Goal: Information Seeking & Learning: Understand process/instructions

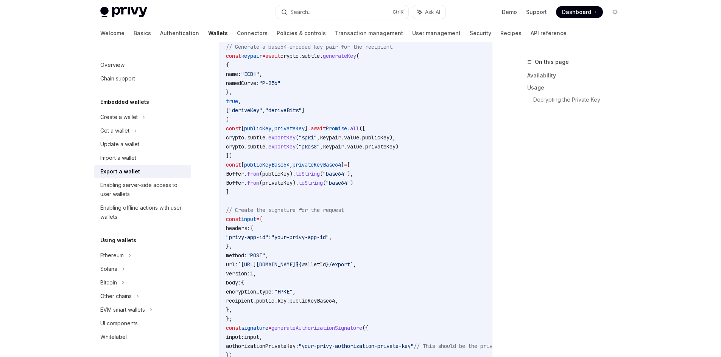
scroll to position [287, 0]
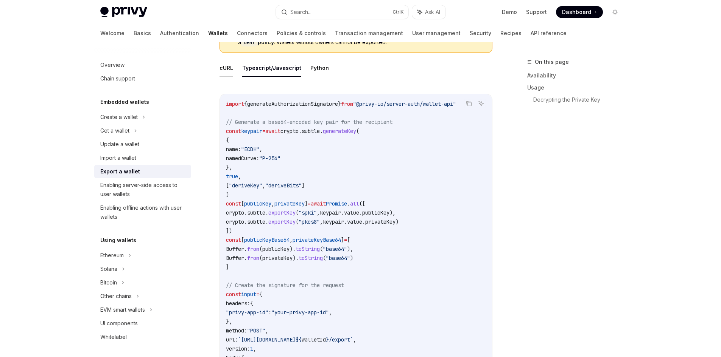
click at [228, 64] on button "cURL" at bounding box center [226, 68] width 14 height 18
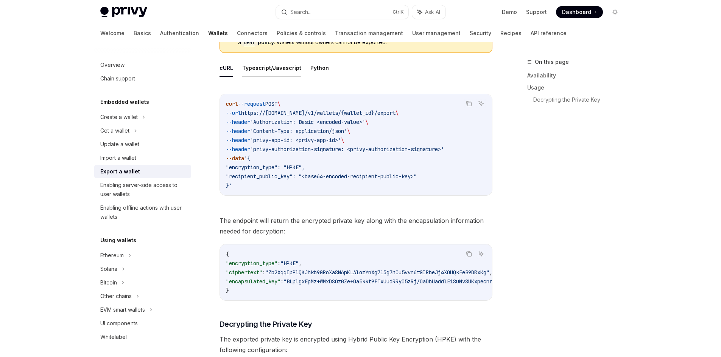
click at [272, 75] on button "Typescript/Javascript" at bounding box center [271, 68] width 59 height 18
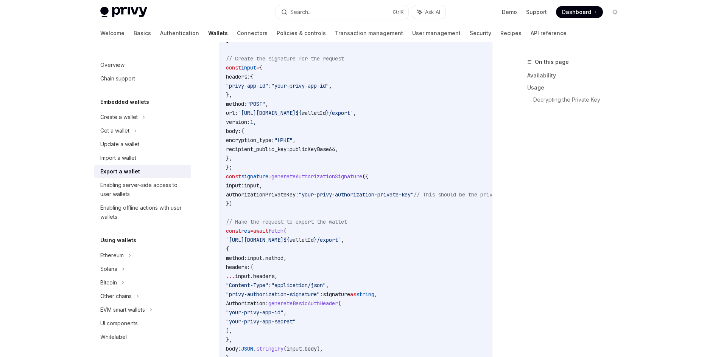
scroll to position [627, 0]
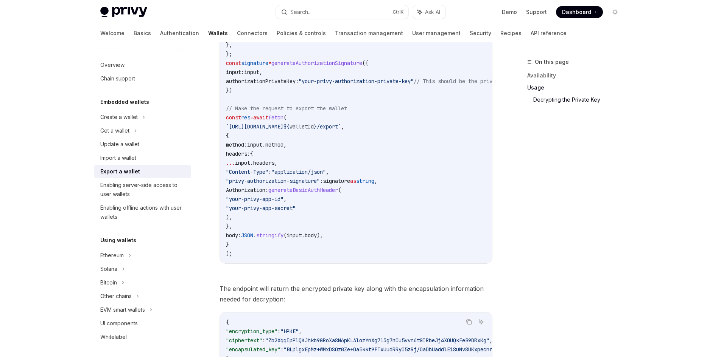
click at [330, 189] on span "generateBasicAuthHeader" at bounding box center [303, 190] width 70 height 7
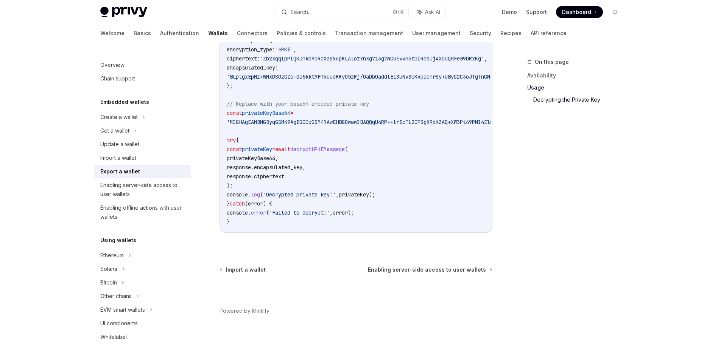
scroll to position [1031, 0]
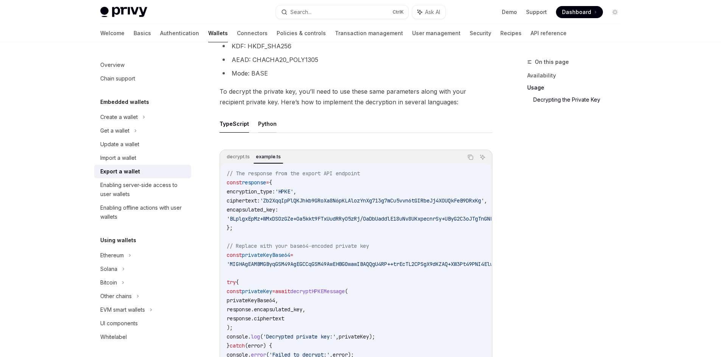
click at [264, 127] on button "Python" at bounding box center [267, 124] width 19 height 18
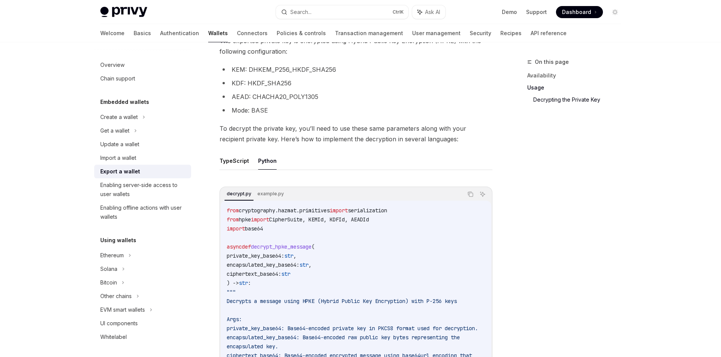
scroll to position [994, 0]
click at [238, 171] on button "TypeScript" at bounding box center [234, 162] width 30 height 18
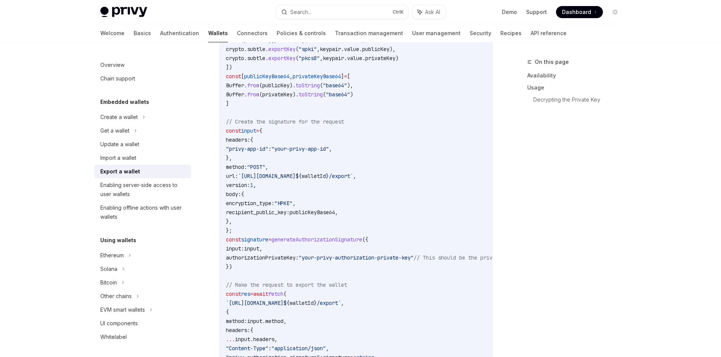
scroll to position [426, 0]
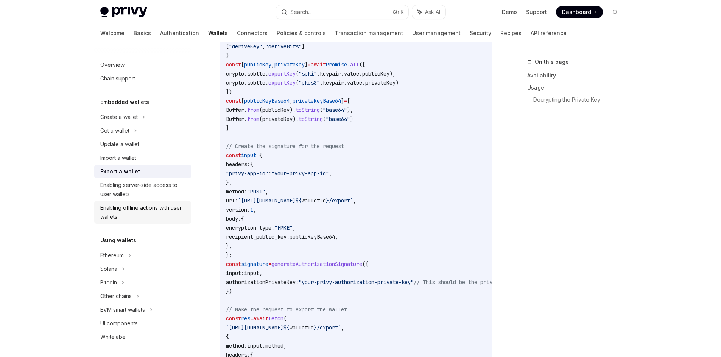
click at [154, 205] on div "Enabling offline actions with user wallets" at bounding box center [143, 212] width 86 height 18
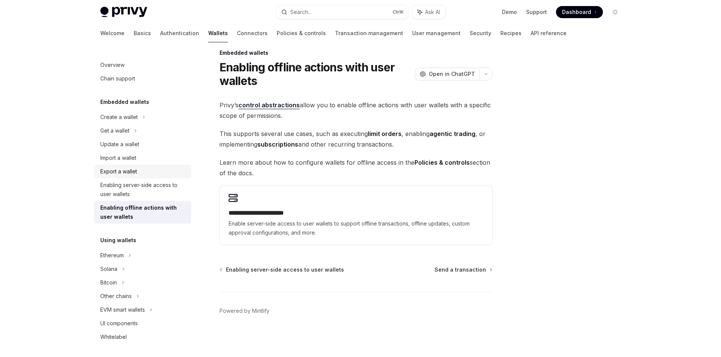
click at [131, 174] on div "Export a wallet" at bounding box center [118, 171] width 37 height 9
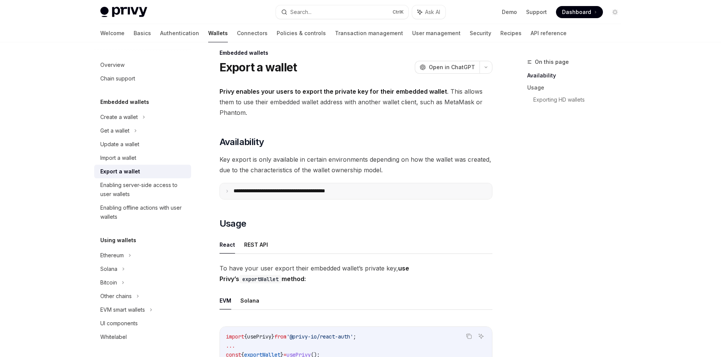
click at [235, 191] on p "**********" at bounding box center [295, 191] width 125 height 7
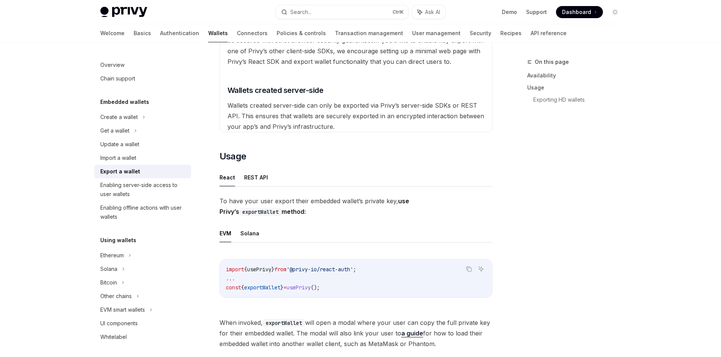
scroll to position [312, 0]
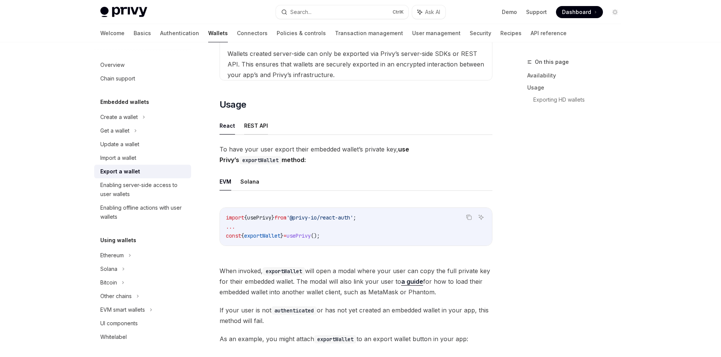
click at [249, 126] on button "REST API" at bounding box center [256, 126] width 24 height 18
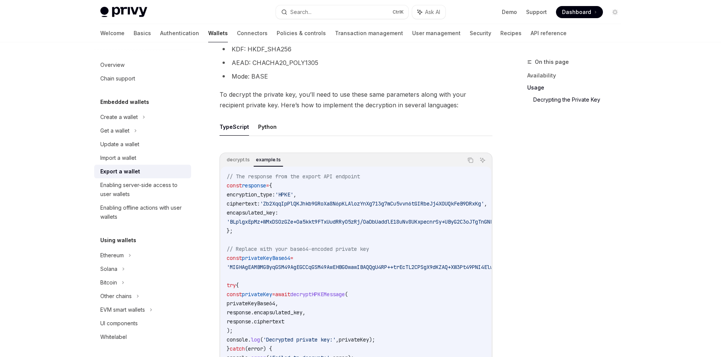
scroll to position [917, 0]
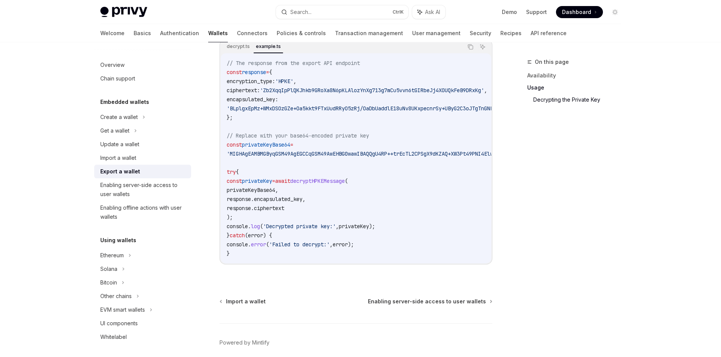
click at [327, 180] on code "// The response from the export API endpoint const response = { encryption_type…" at bounding box center [519, 159] width 584 height 200
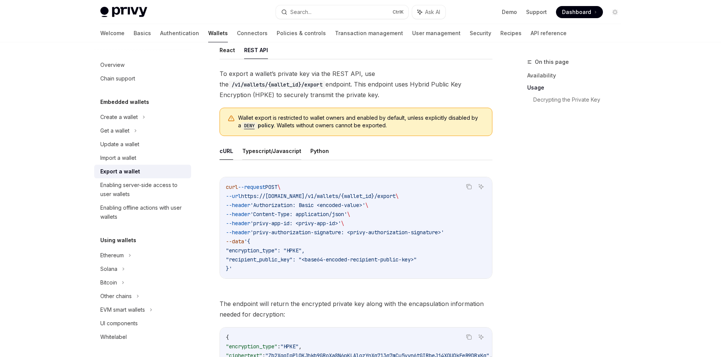
click at [269, 151] on button "Typescript/Javascript" at bounding box center [271, 151] width 59 height 18
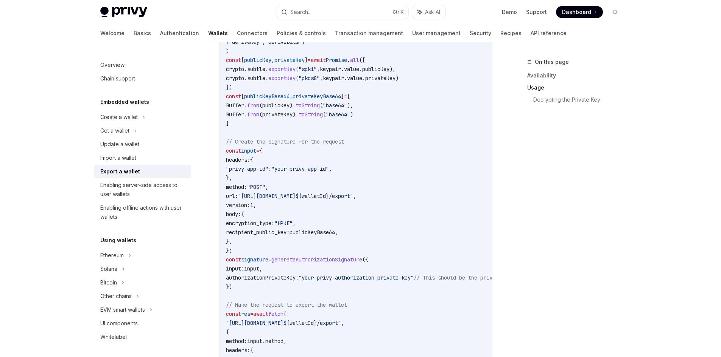
scroll to position [766, 0]
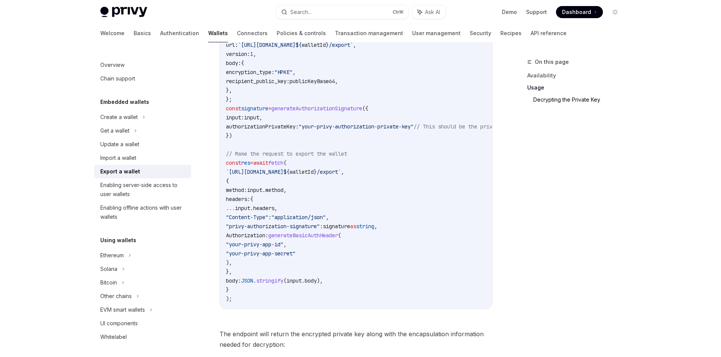
click at [322, 233] on span "generateBasicAuthHeader" at bounding box center [303, 235] width 70 height 7
click at [384, 177] on code "import { generateAuthorizationSignature } from "@privy-io/server-auth/wallet-ap…" at bounding box center [418, 53] width 384 height 499
click at [362, 222] on code "import { generateAuthorizationSignature } from "@privy-io/server-auth/wallet-ap…" at bounding box center [418, 53] width 384 height 499
click at [350, 227] on span "signature" at bounding box center [336, 226] width 27 height 7
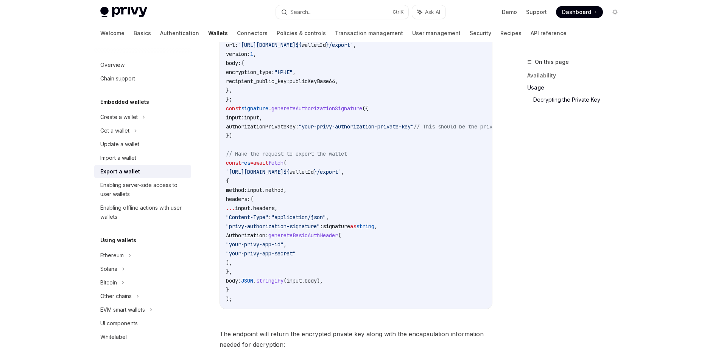
click at [350, 227] on span "signature" at bounding box center [336, 226] width 27 height 7
click at [350, 229] on span "signature" at bounding box center [336, 226] width 27 height 7
click at [350, 228] on span "signature" at bounding box center [336, 226] width 27 height 7
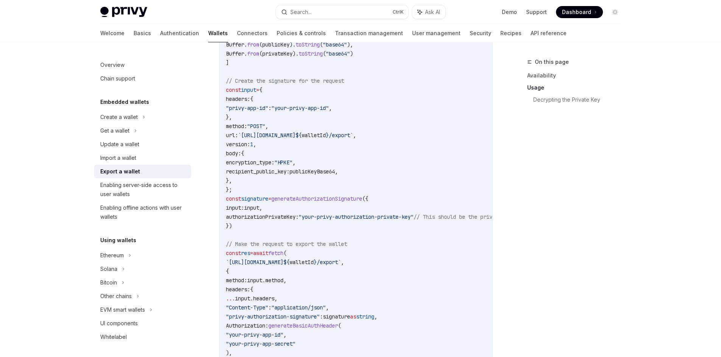
scroll to position [652, 0]
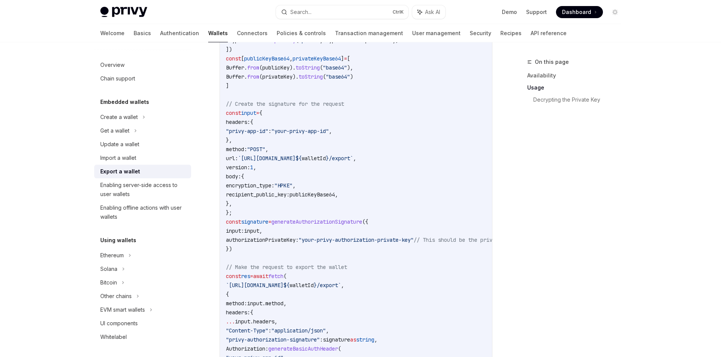
click at [357, 20] on div "Privy Docs home page Search... Ctrl K Ask AI Demo Support Dashboard Dashboard S…" at bounding box center [360, 12] width 520 height 24
click at [357, 16] on button "Search... Ctrl K" at bounding box center [342, 12] width 132 height 14
click at [208, 36] on link "Wallets" at bounding box center [218, 33] width 20 height 18
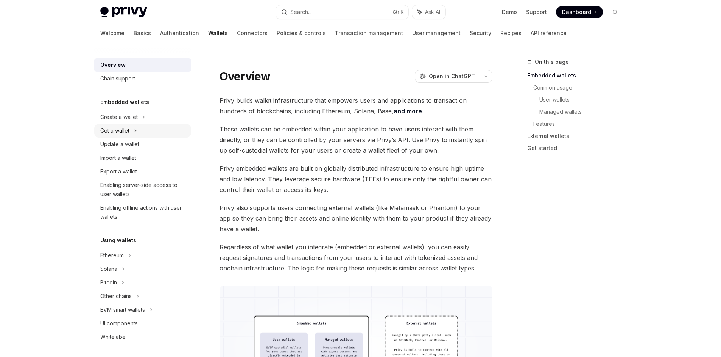
click at [133, 130] on div "Get a wallet" at bounding box center [142, 131] width 97 height 14
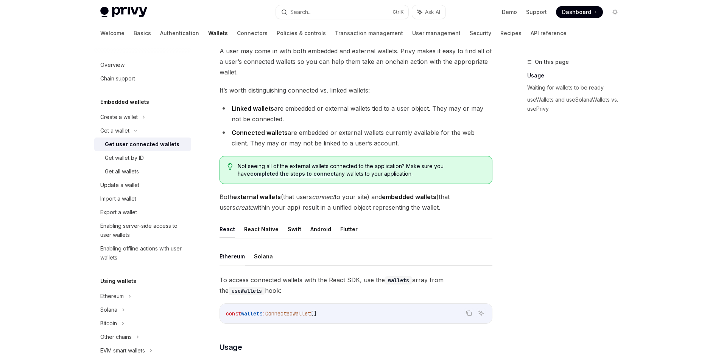
scroll to position [151, 0]
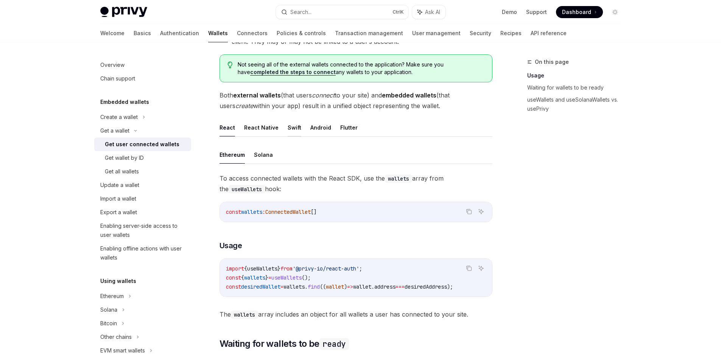
click at [293, 127] on button "Swift" at bounding box center [294, 128] width 14 height 18
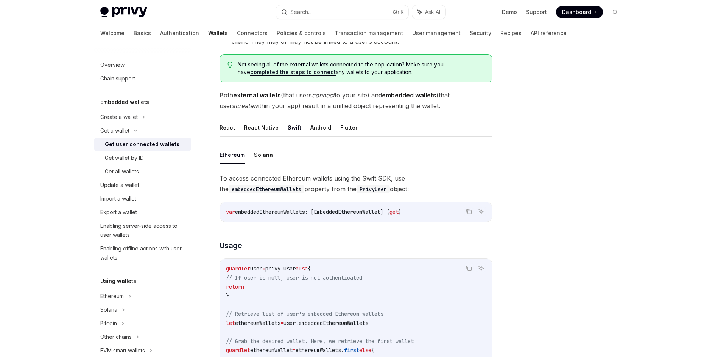
click at [312, 128] on button "Android" at bounding box center [320, 128] width 21 height 18
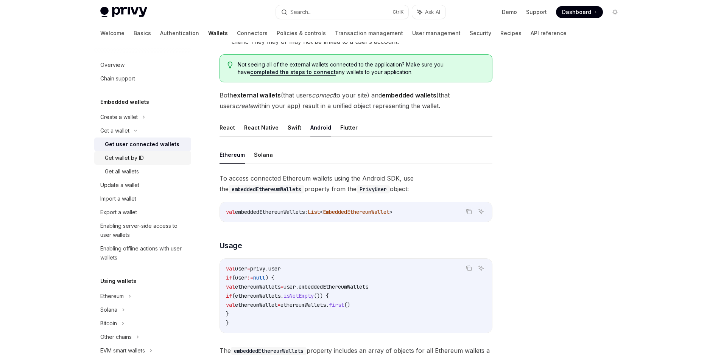
click at [135, 160] on div "Get wallet by ID" at bounding box center [124, 158] width 39 height 9
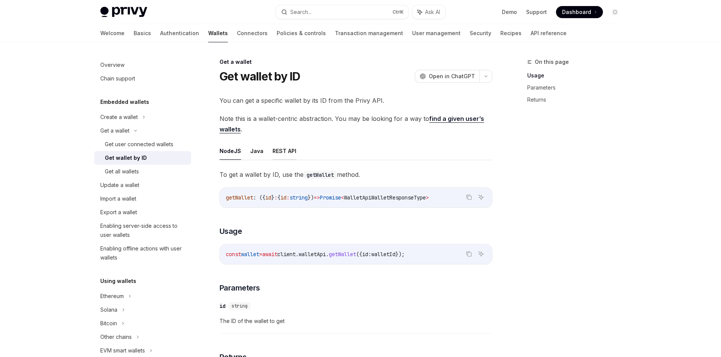
click at [293, 150] on button "REST API" at bounding box center [284, 151] width 24 height 18
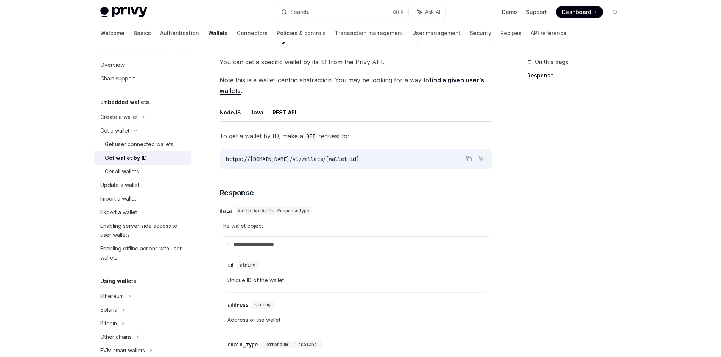
scroll to position [38, 0]
drag, startPoint x: 237, startPoint y: 214, endPoint x: 326, endPoint y: 182, distance: 95.0
click at [467, 160] on icon "Copy the contents from the code block" at bounding box center [469, 160] width 4 height 4
click at [362, 191] on h3 "​ Response" at bounding box center [355, 193] width 273 height 11
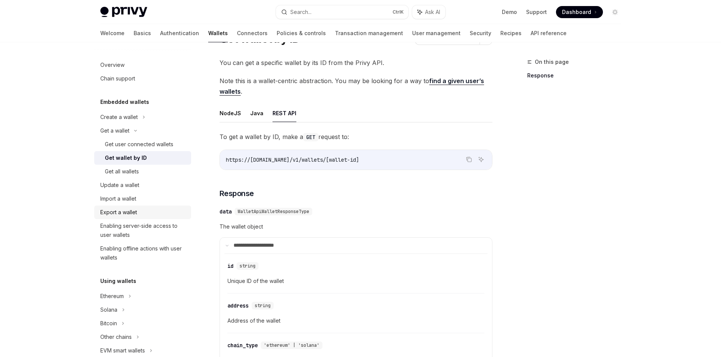
click at [137, 214] on div "Export a wallet" at bounding box center [118, 212] width 37 height 9
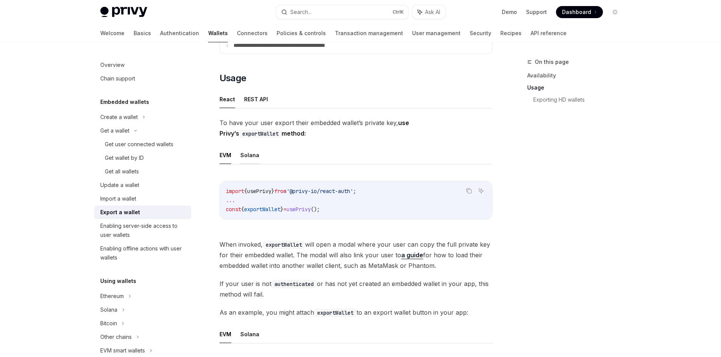
scroll to position [113, 0]
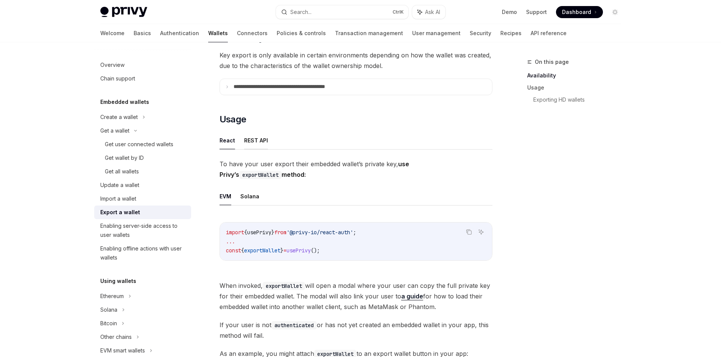
click at [245, 137] on button "REST API" at bounding box center [256, 141] width 24 height 18
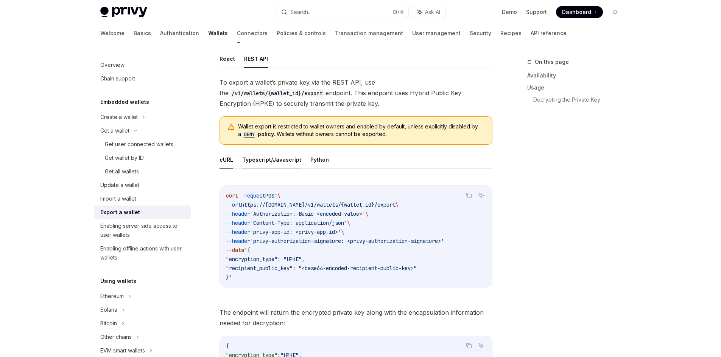
scroll to position [189, 0]
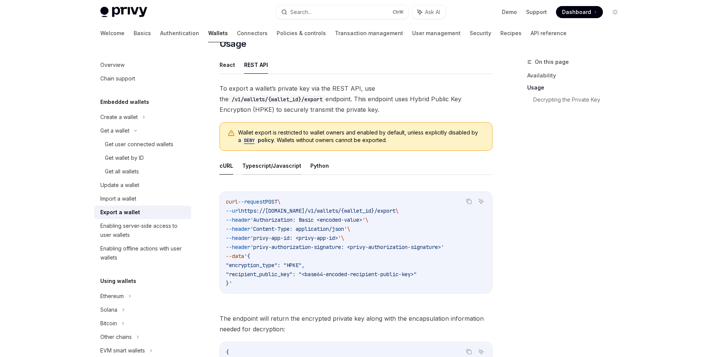
click at [269, 170] on button "Typescript/Javascript" at bounding box center [271, 166] width 59 height 18
type textarea "*"
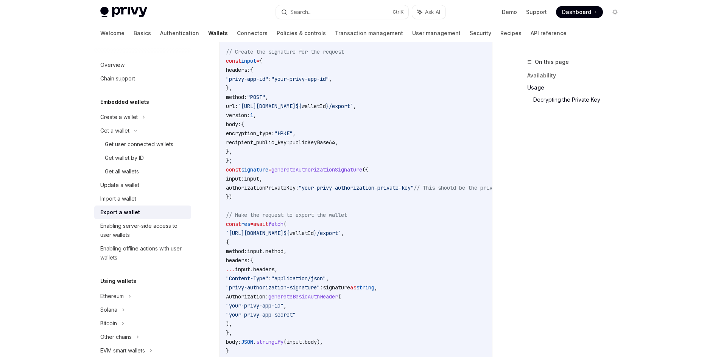
scroll to position [605, 0]
